Goal: Task Accomplishment & Management: Use online tool/utility

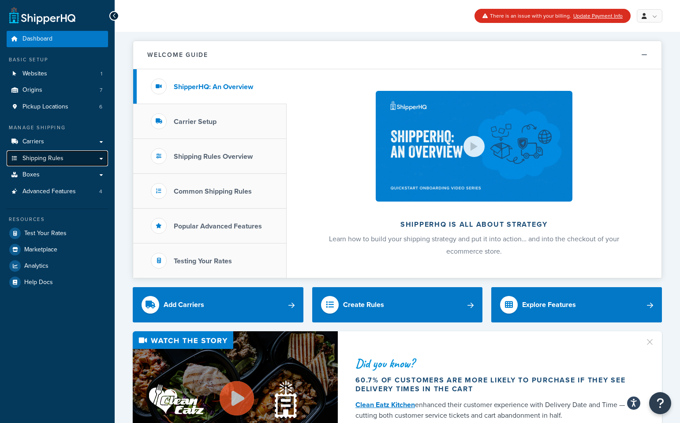
click at [57, 158] on span "Shipping Rules" at bounding box center [42, 158] width 41 height 7
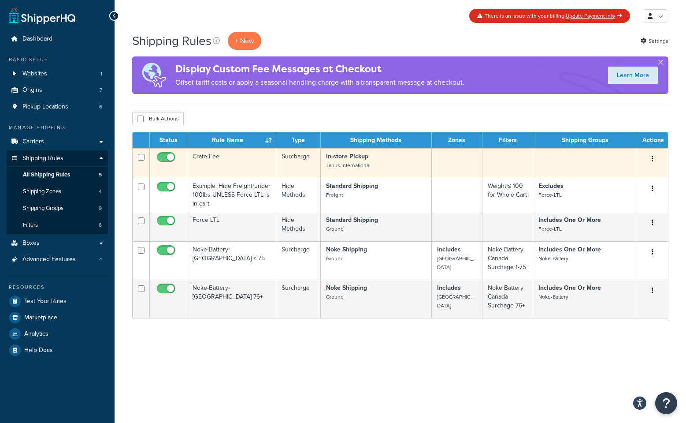
drag, startPoint x: 253, startPoint y: 164, endPoint x: 253, endPoint y: 177, distance: 13.2
click at [253, 177] on td "Crate Fee" at bounding box center [231, 163] width 89 height 30
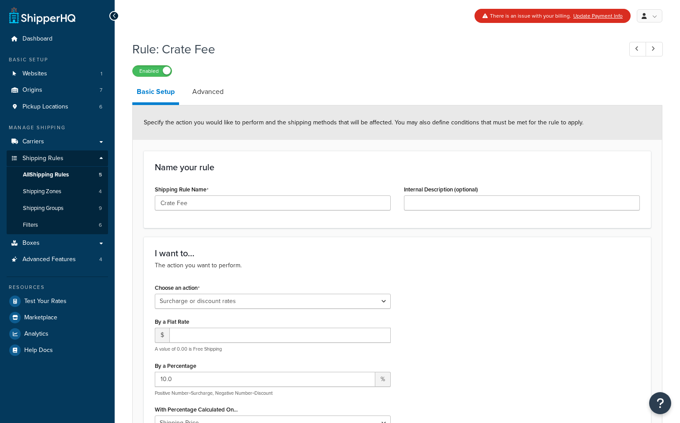
select select "SURCHARGE"
select select "CART"
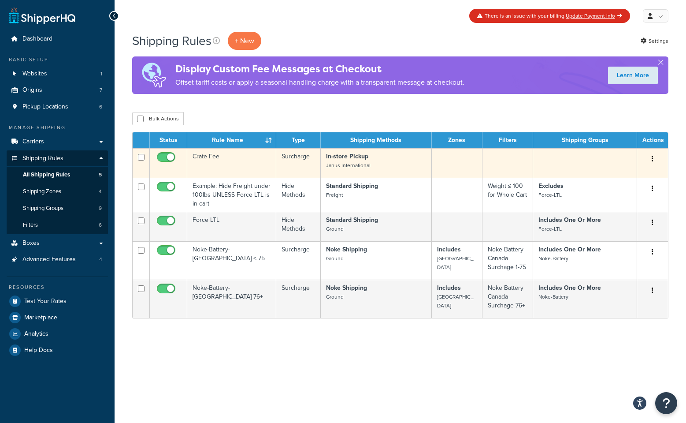
click at [597, 165] on td at bounding box center [585, 163] width 104 height 30
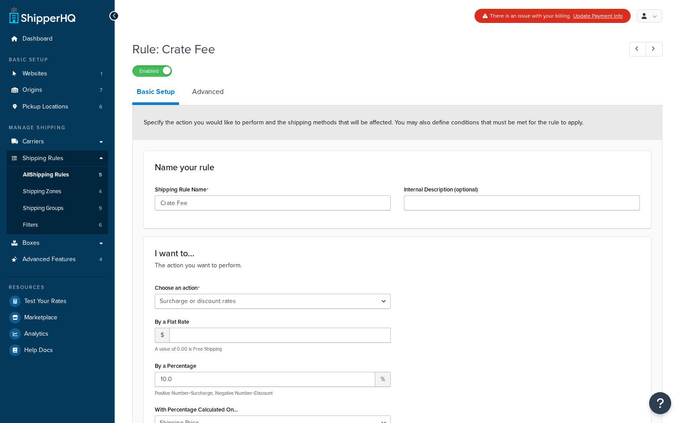
select select "SURCHARGE"
select select "CART"
click at [209, 95] on link "Advanced" at bounding box center [208, 91] width 40 height 21
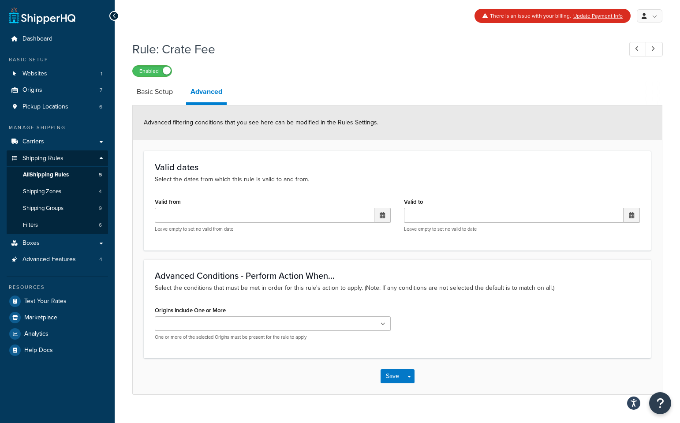
scroll to position [17, 0]
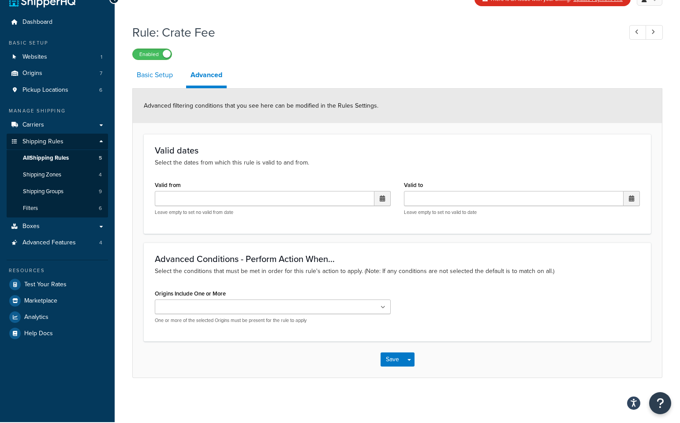
click at [152, 71] on link "Basic Setup" at bounding box center [154, 74] width 45 height 21
select select "SURCHARGE"
select select "CART"
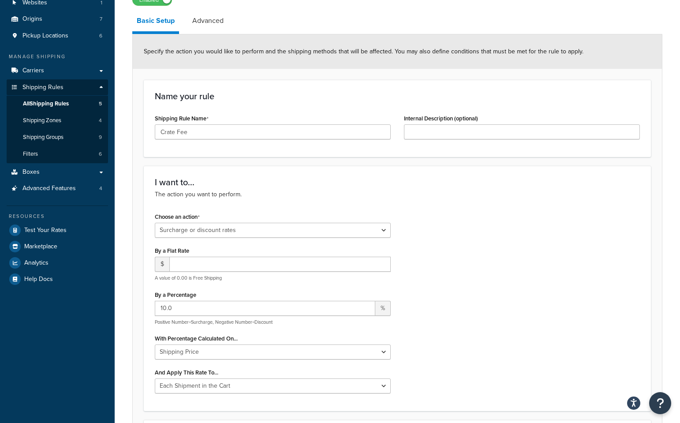
scroll to position [72, 0]
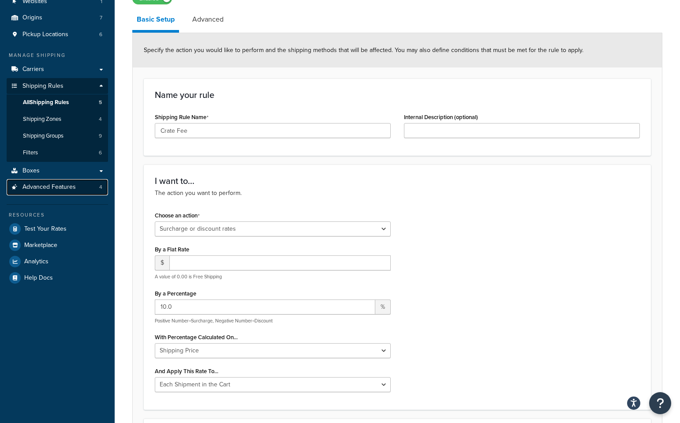
click at [41, 188] on span "Advanced Features" at bounding box center [48, 186] width 53 height 7
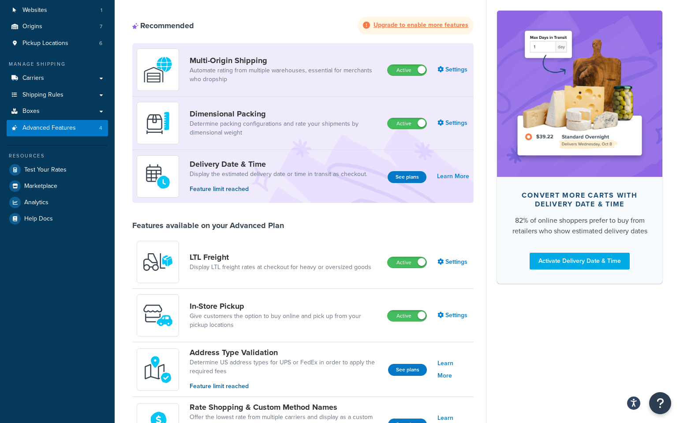
scroll to position [63, 0]
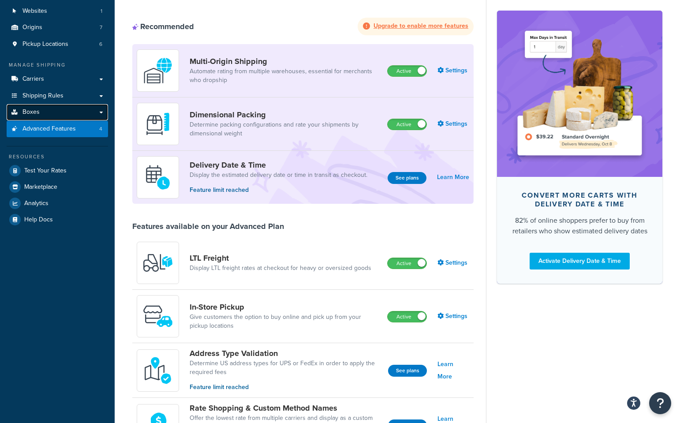
click at [30, 112] on span "Boxes" at bounding box center [30, 111] width 17 height 7
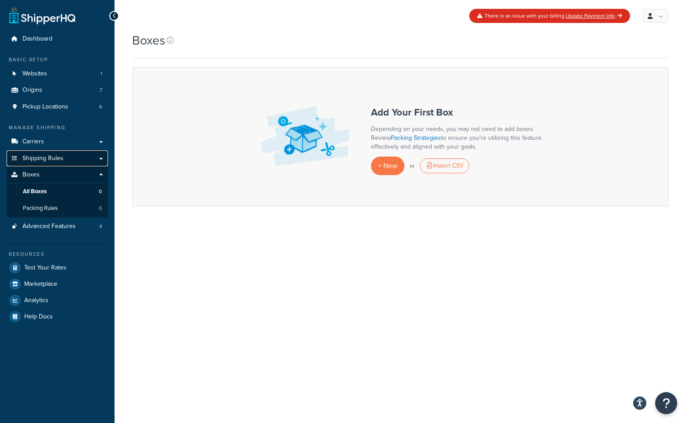
click at [31, 160] on span "Shipping Rules" at bounding box center [42, 158] width 41 height 7
